Goal: Task Accomplishment & Management: Manage account settings

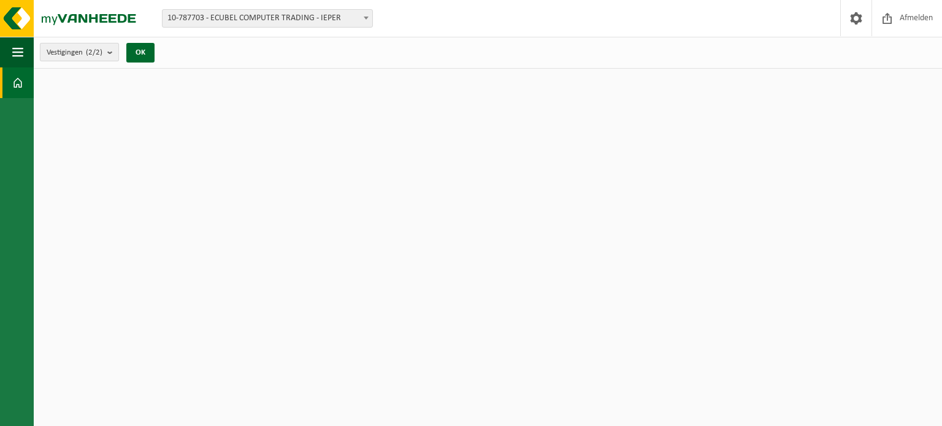
click at [113, 52] on b "submit" at bounding box center [112, 52] width 11 height 17
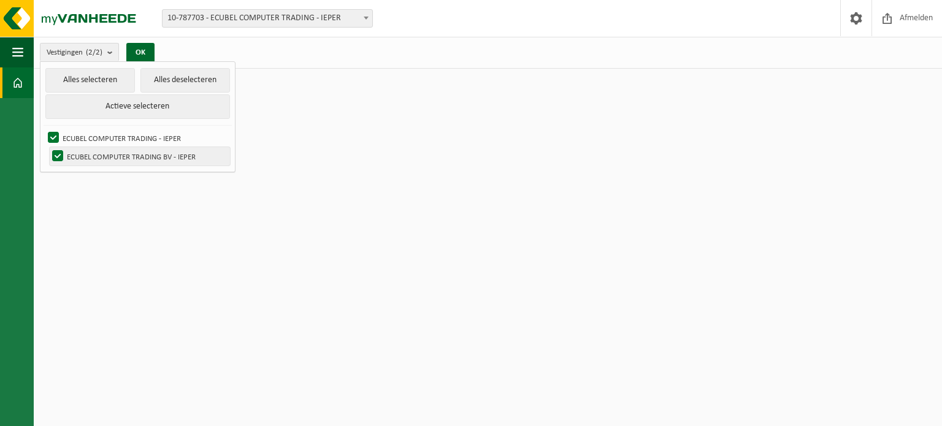
click at [162, 151] on label "ECUBEL COMPUTER TRADING BV - IEPER" at bounding box center [140, 156] width 180 height 18
click at [48, 147] on input "ECUBEL COMPUTER TRADING BV - IEPER" at bounding box center [47, 147] width 1 height 1
click at [162, 151] on label "ECUBEL COMPUTER TRADING BV - IEPER" at bounding box center [140, 156] width 180 height 18
click at [48, 147] on input "ECUBEL COMPUTER TRADING BV - IEPER" at bounding box center [47, 147] width 1 height 1
checkbox input "true"
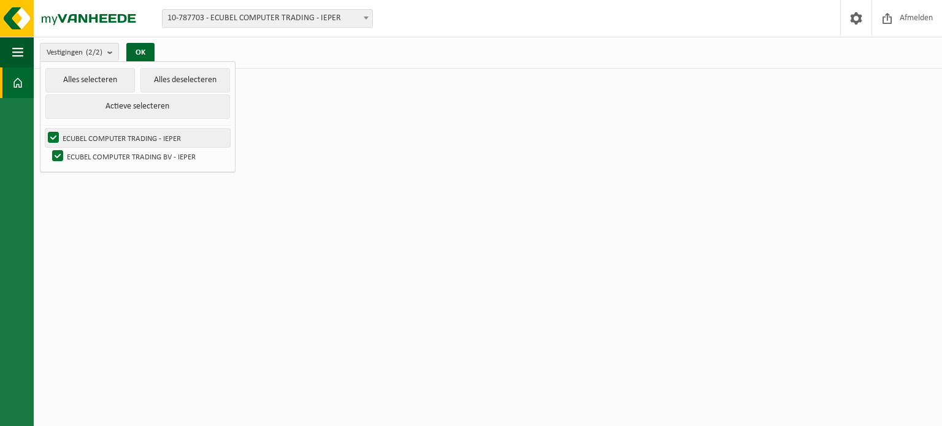
click at [58, 139] on label "ECUBEL COMPUTER TRADING - IEPER" at bounding box center [137, 138] width 185 height 18
click at [44, 129] on input "ECUBEL COMPUTER TRADING - IEPER" at bounding box center [43, 128] width 1 height 1
checkbox input "false"
click at [149, 62] on ul "Alles selecteren Alles deselecteren Actieve selecteren ECUBEL COMPUTER TRADING …" at bounding box center [137, 117] width 194 height 110
click at [145, 55] on button "OK" at bounding box center [140, 53] width 28 height 20
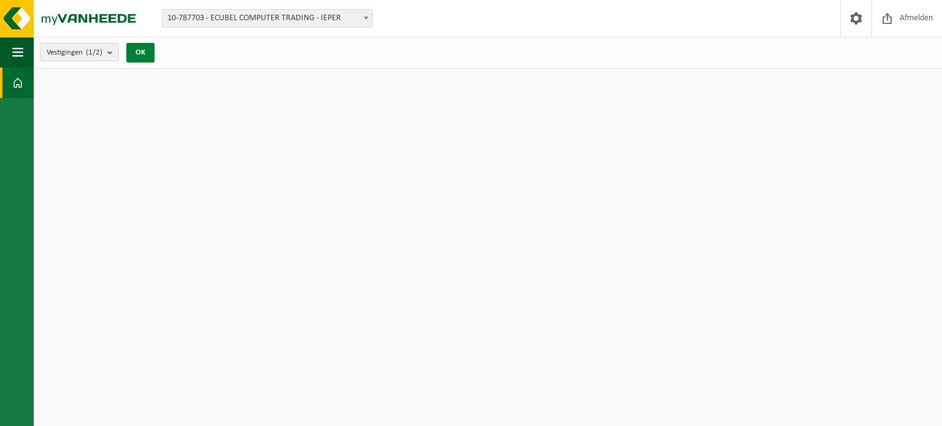
click at [145, 55] on button "OK" at bounding box center [140, 53] width 28 height 20
click at [22, 78] on span at bounding box center [17, 82] width 11 height 31
click at [21, 49] on span "button" at bounding box center [17, 52] width 11 height 31
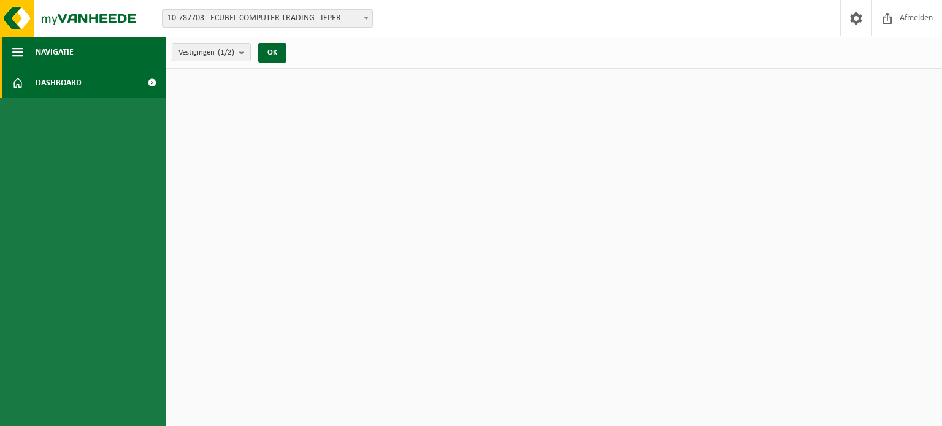
click at [72, 51] on span "Navigatie" at bounding box center [55, 52] width 38 height 31
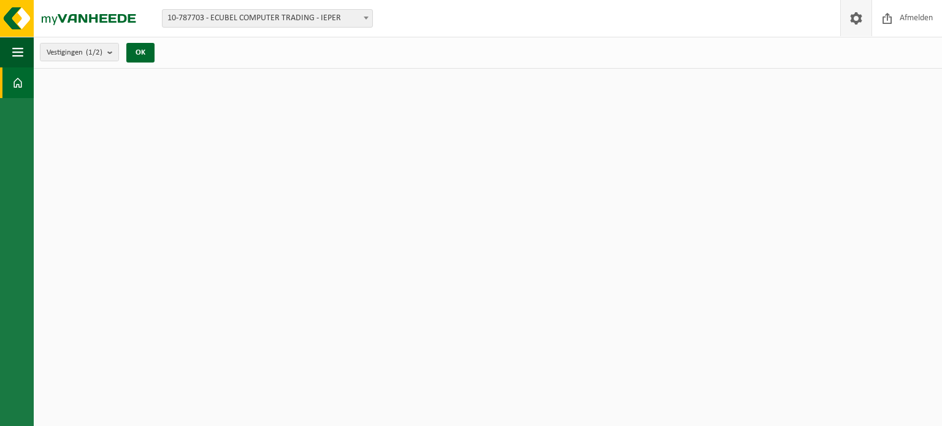
click at [852, 23] on span at bounding box center [856, 18] width 18 height 36
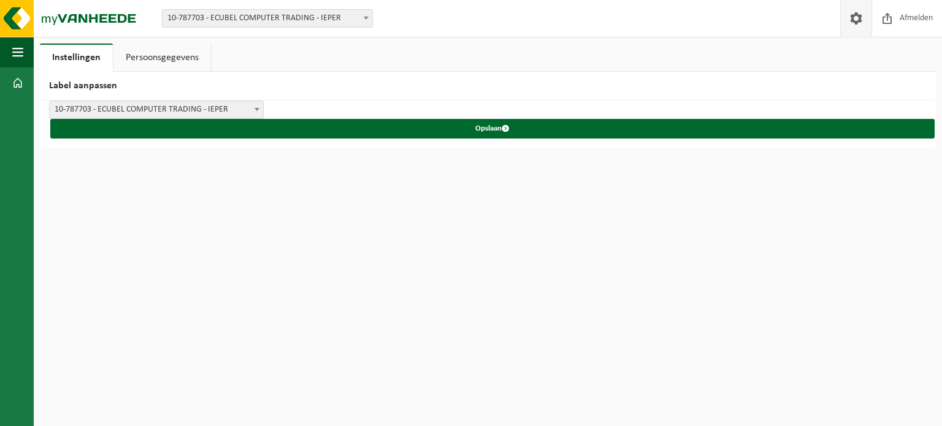
click at [852, 23] on span at bounding box center [856, 18] width 18 height 36
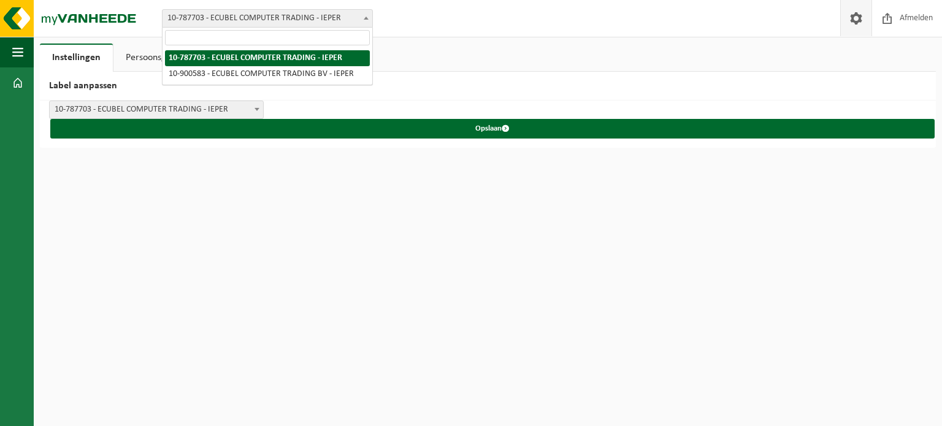
click at [366, 16] on span at bounding box center [366, 18] width 12 height 16
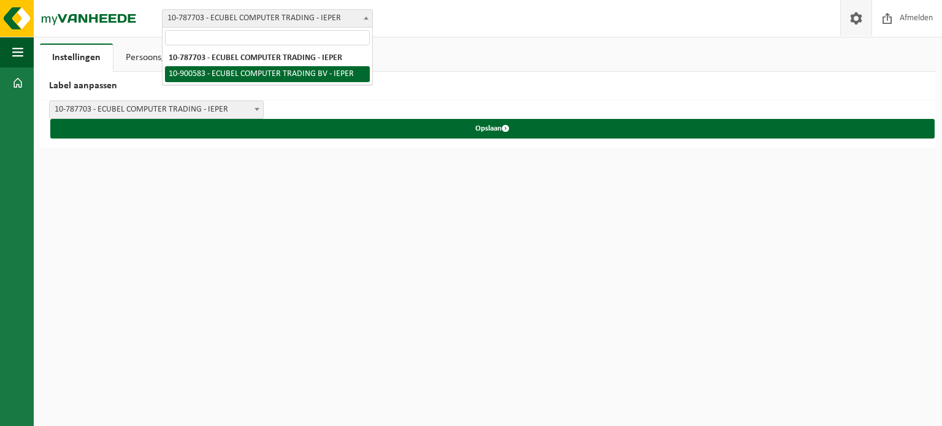
select select "119194"
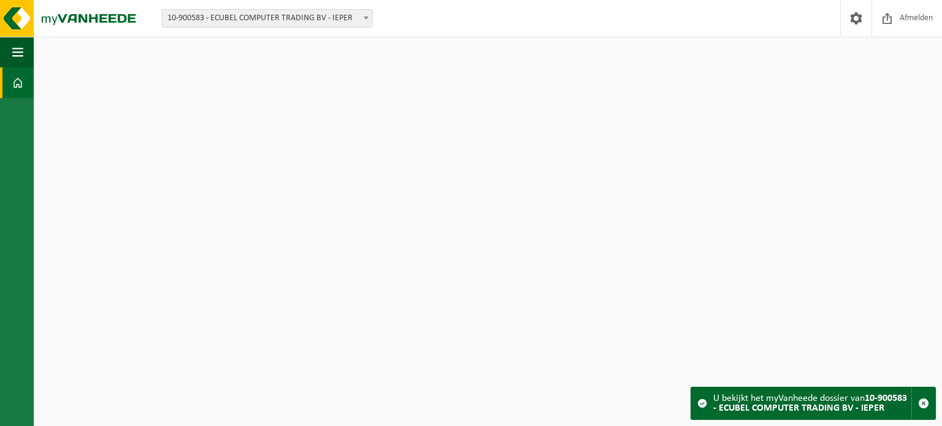
click at [14, 82] on span at bounding box center [17, 82] width 11 height 31
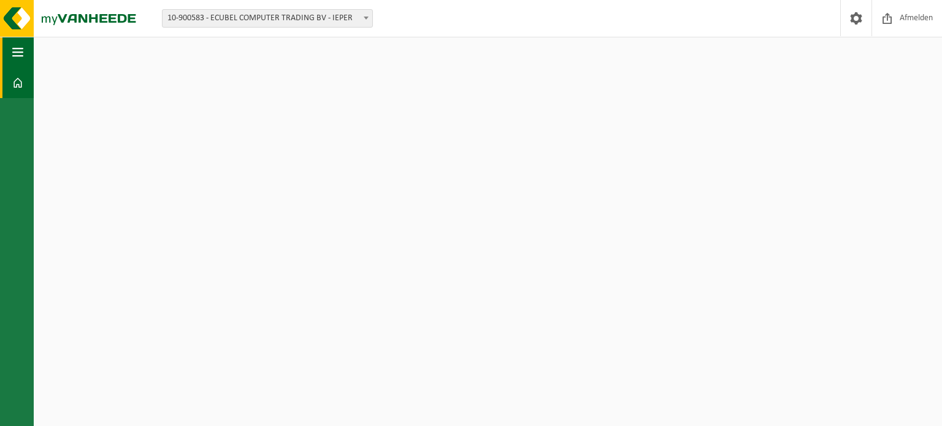
drag, startPoint x: 0, startPoint y: 0, endPoint x: 17, endPoint y: 60, distance: 62.4
click at [17, 60] on span "button" at bounding box center [17, 52] width 11 height 31
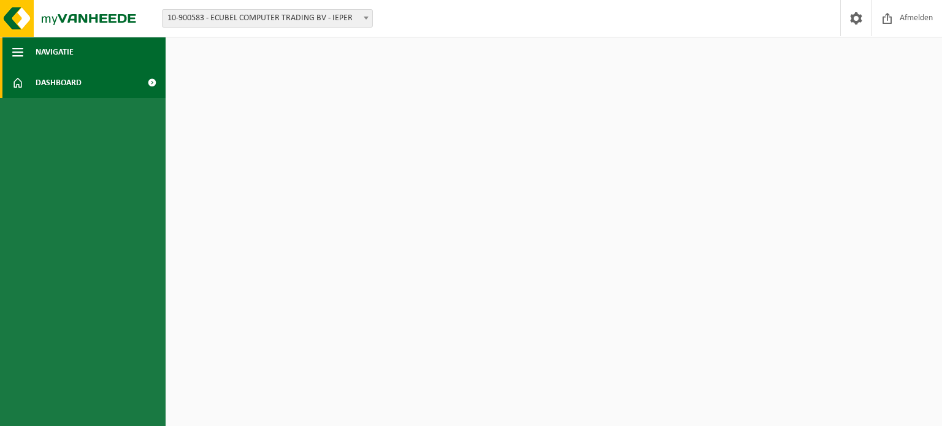
click at [81, 46] on button "Navigatie" at bounding box center [83, 52] width 166 height 31
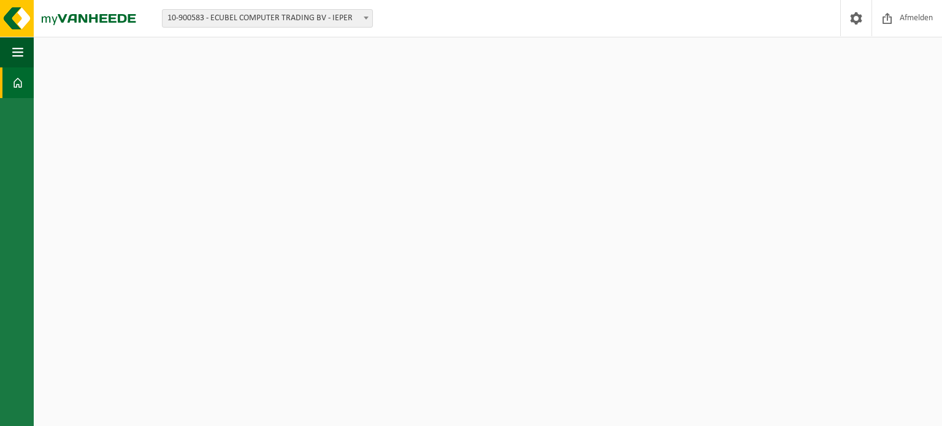
click at [521, 142] on html "Vestiging: 10-787703 - ECUBEL COMPUTER TRADING - IEPER 10-900583 - ECUBEL COMPU…" at bounding box center [471, 213] width 942 height 426
click at [892, 19] on span at bounding box center [888, 18] width 18 height 36
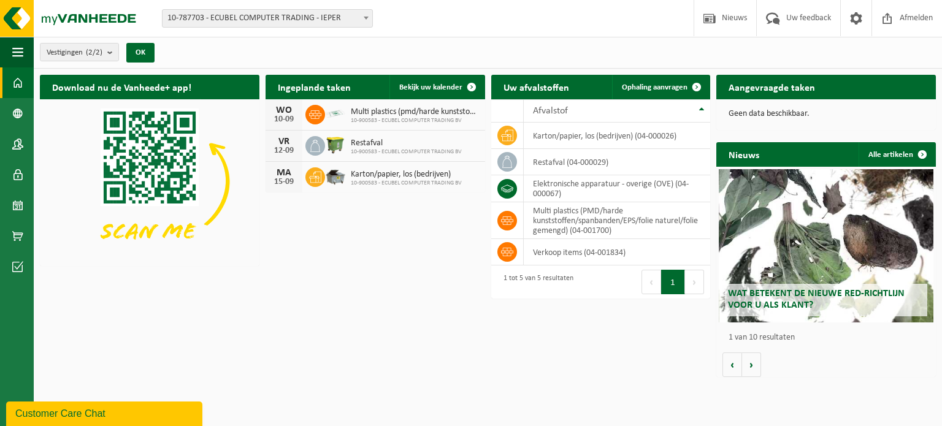
click at [560, 36] on div "Vestiging: 10-787703 - ECUBEL COMPUTER TRADING - IEPER 10-900583 - ECUBEL COMPU…" at bounding box center [471, 18] width 942 height 37
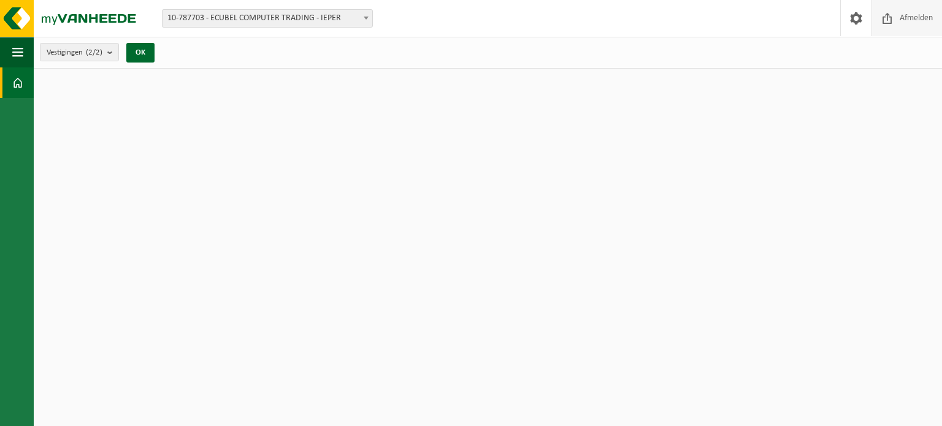
click at [897, 21] on span "Afmelden" at bounding box center [916, 18] width 39 height 36
